Goal: Understand process/instructions: Learn how to perform a task or action

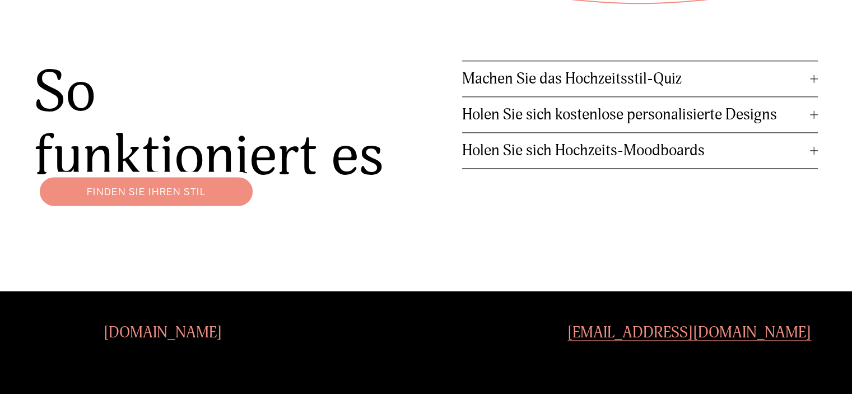
scroll to position [1426, 0]
click at [599, 111] on font "Holen Sie sich kostenlose personalisierte Designs" at bounding box center [619, 114] width 315 height 18
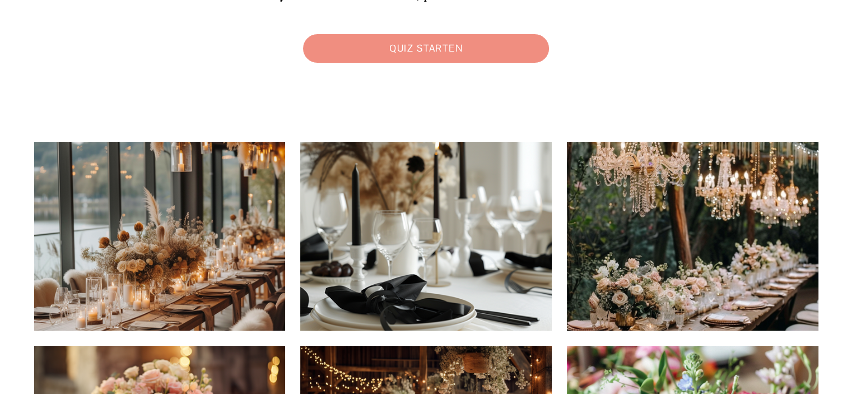
scroll to position [0, 0]
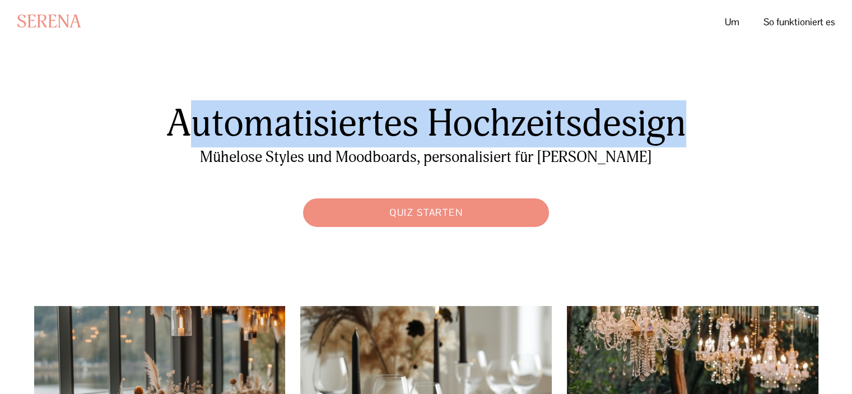
drag, startPoint x: 186, startPoint y: 116, endPoint x: 689, endPoint y: 185, distance: 507.4
click at [691, 185] on div "Automatisiertes Hochzeitsdesign Quiz starten Mühelose Styles und Moodboards, pe…" at bounding box center [426, 166] width 852 height 132
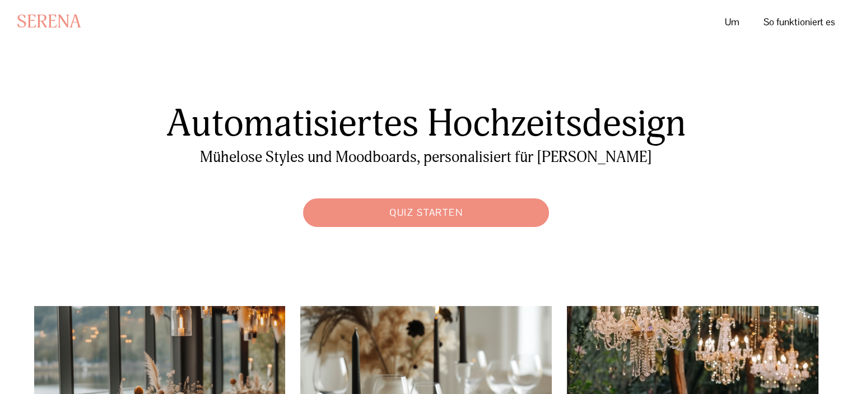
drag, startPoint x: 166, startPoint y: 124, endPoint x: 160, endPoint y: 115, distance: 11.0
click at [166, 123] on font "Automatisiertes Hochzeitsdesign" at bounding box center [426, 123] width 520 height 46
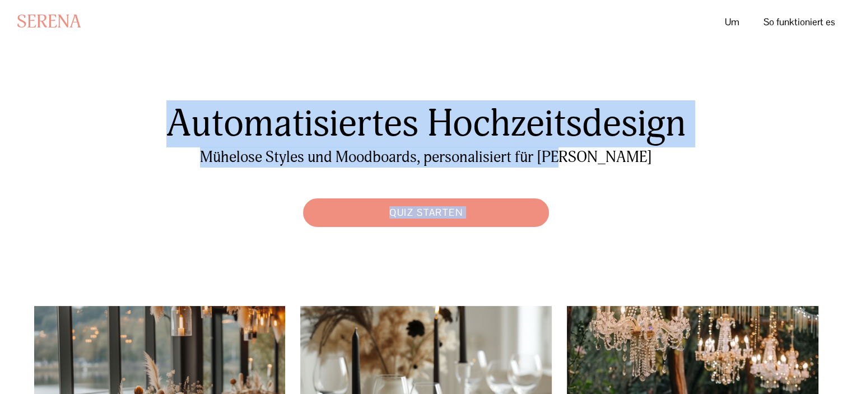
drag, startPoint x: 156, startPoint y: 111, endPoint x: 616, endPoint y: 167, distance: 463.0
click at [615, 166] on div "Automatisiertes Hochzeitsdesign Quiz starten Mühelose Styles und Moodboards, pe…" at bounding box center [426, 166] width 852 height 132
copy div "Automatisiertes Hochzeitsdesign Quiz starten Mühelose Styles und Moodboards, pe…"
click at [783, 17] on font "So funktioniert es" at bounding box center [799, 22] width 72 height 12
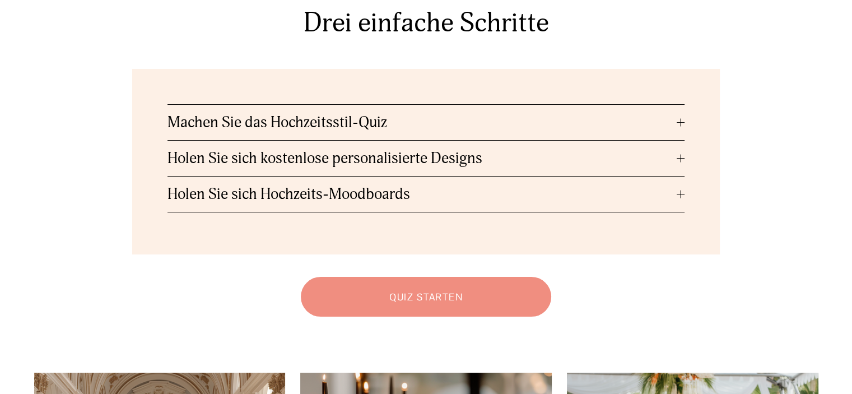
scroll to position [56, 0]
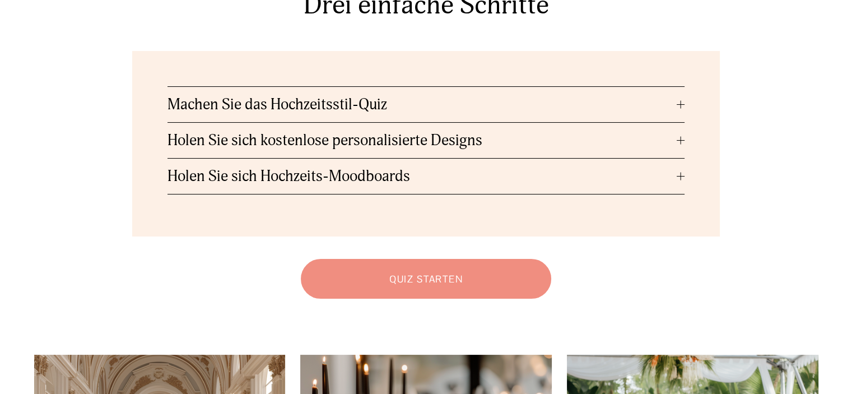
click at [539, 119] on button "Machen Sie das Hochzeitsstil-Quiz" at bounding box center [425, 104] width 517 height 35
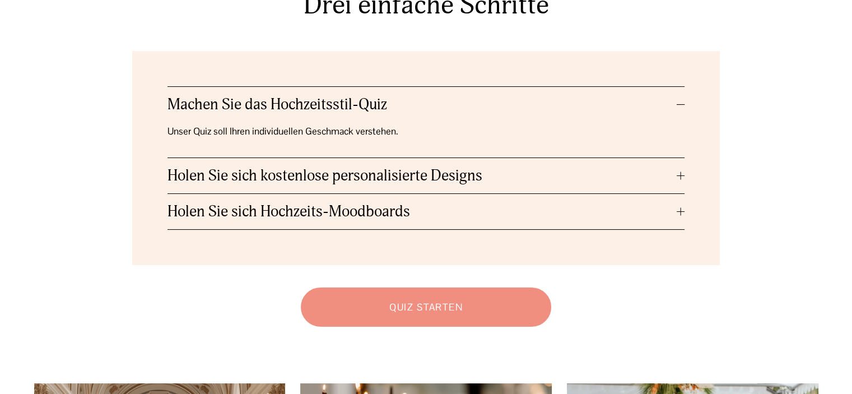
click at [599, 220] on span "Holen Sie sich Hochzeits-Moodboards" at bounding box center [421, 211] width 509 height 18
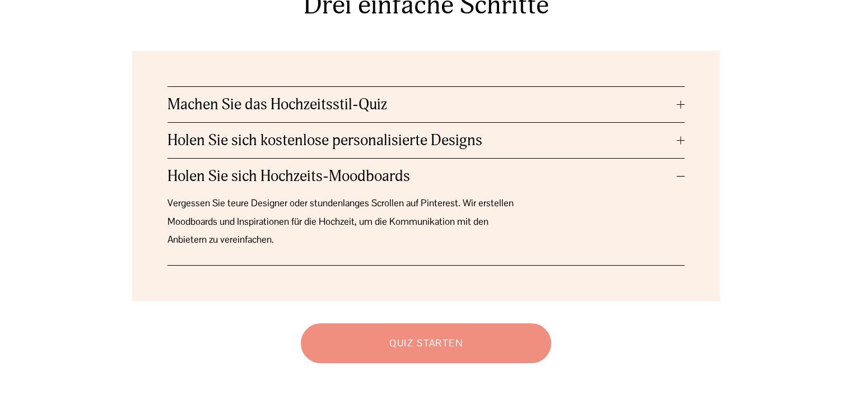
click at [475, 356] on link "Quiz starten" at bounding box center [425, 342] width 261 height 50
